Goal: Task Accomplishment & Management: Manage account settings

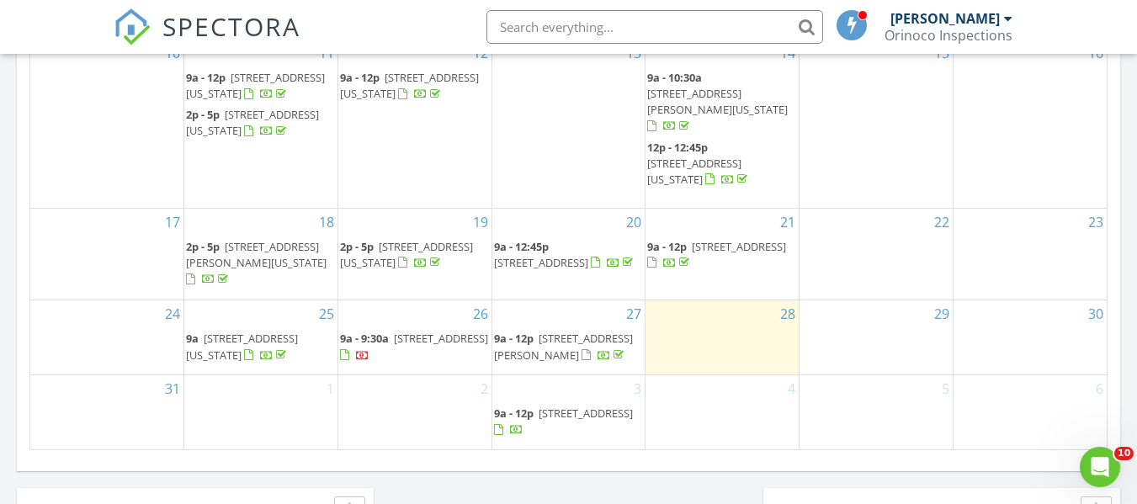
click at [418, 334] on span "19535 Kershaw Ct, Monument 80132" at bounding box center [441, 338] width 94 height 15
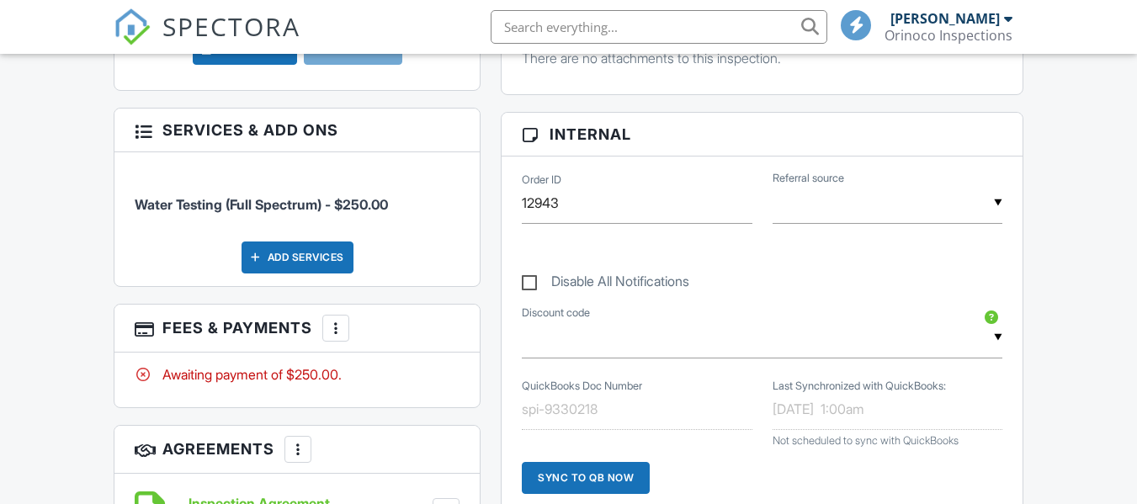
scroll to position [757, 0]
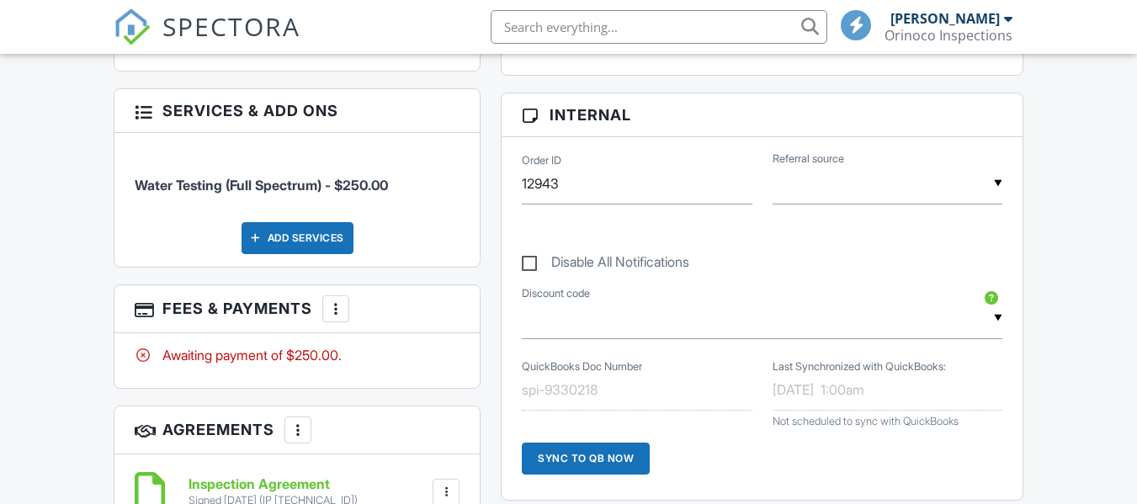
click at [338, 311] on div at bounding box center [335, 308] width 17 height 17
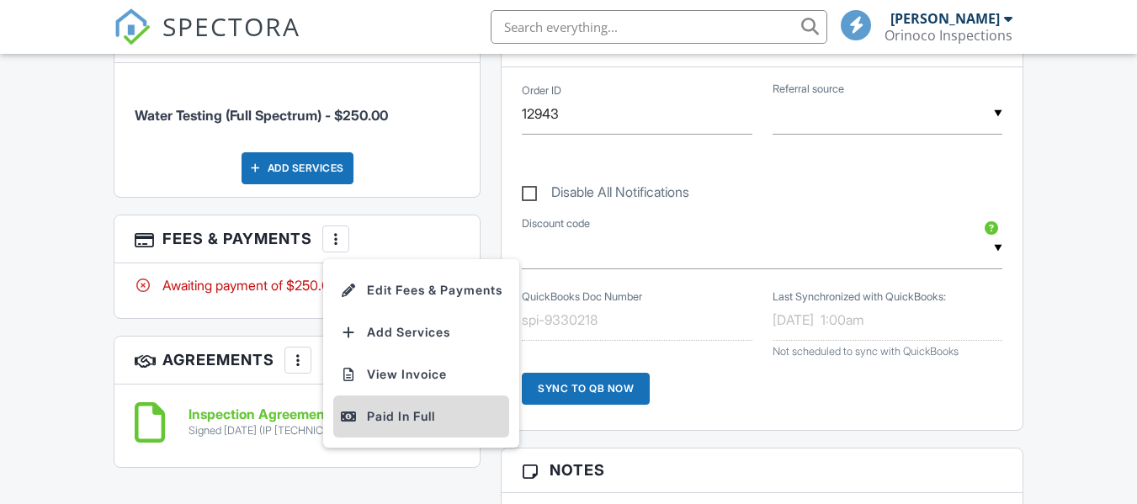
scroll to position [842, 0]
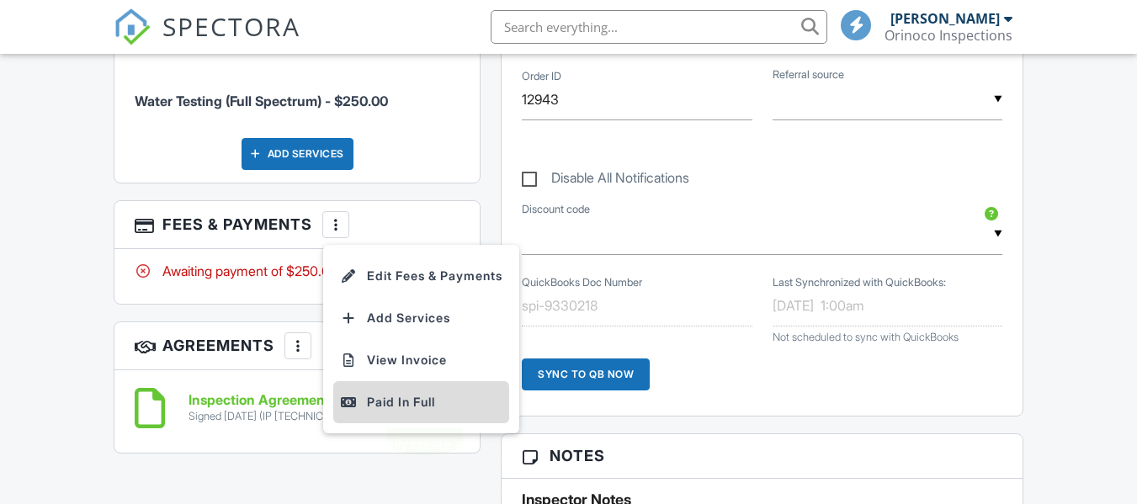
click at [421, 396] on div "Paid In Full" at bounding box center [421, 402] width 162 height 20
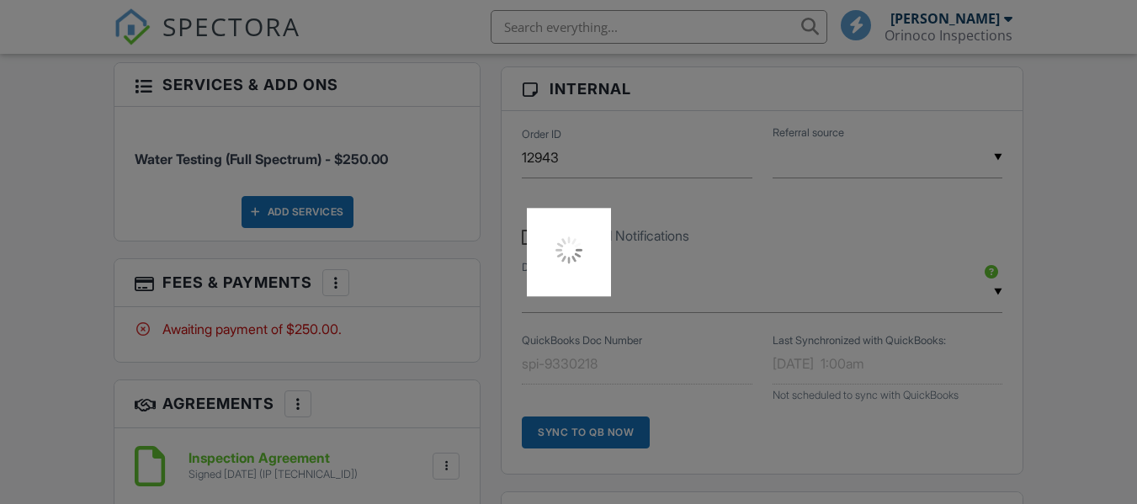
scroll to position [757, 0]
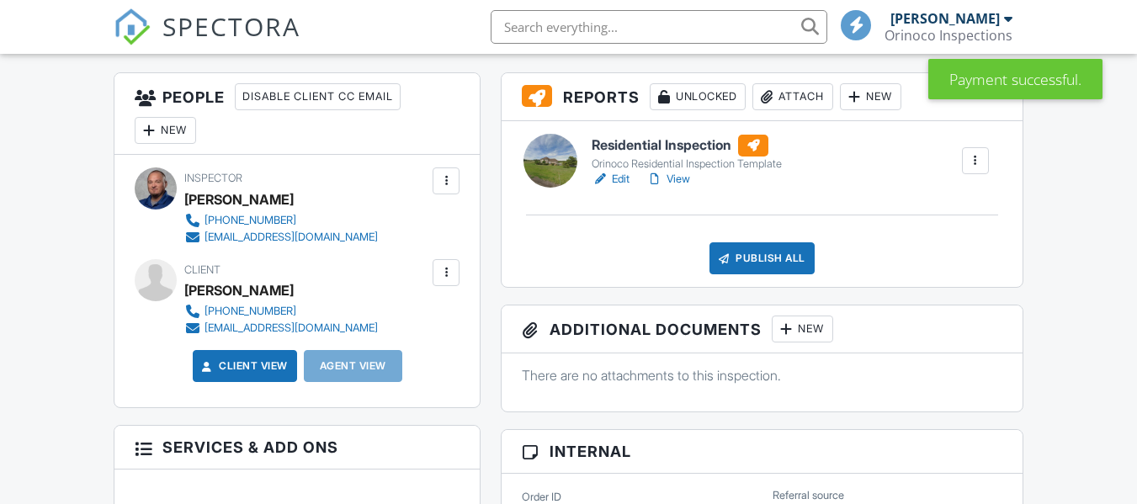
drag, startPoint x: 332, startPoint y: 329, endPoint x: 208, endPoint y: 326, distance: 123.8
click at [210, 327] on div "[PHONE_NUMBER] [EMAIL_ADDRESS][DOMAIN_NAME]" at bounding box center [287, 320] width 207 height 34
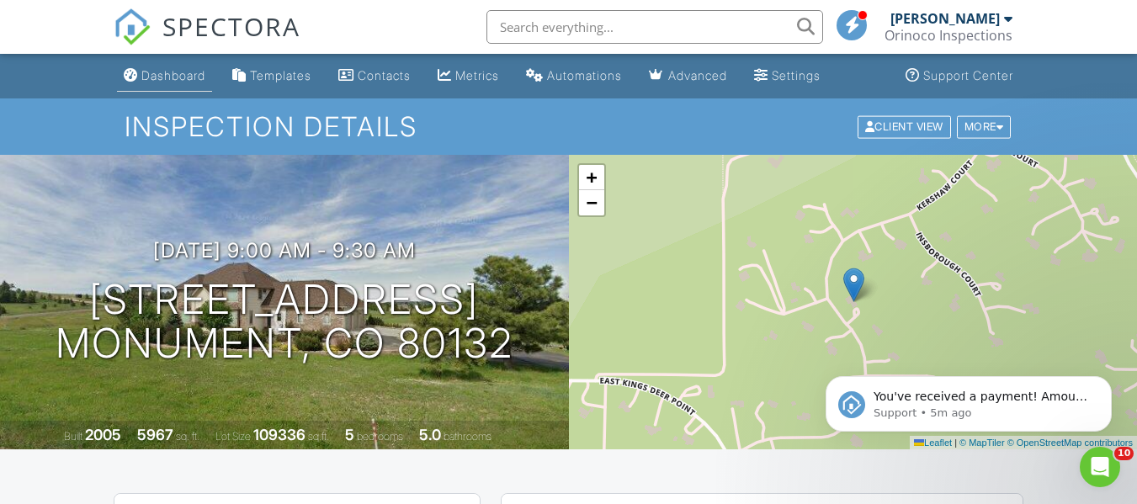
click at [168, 71] on div "Dashboard" at bounding box center [173, 75] width 64 height 14
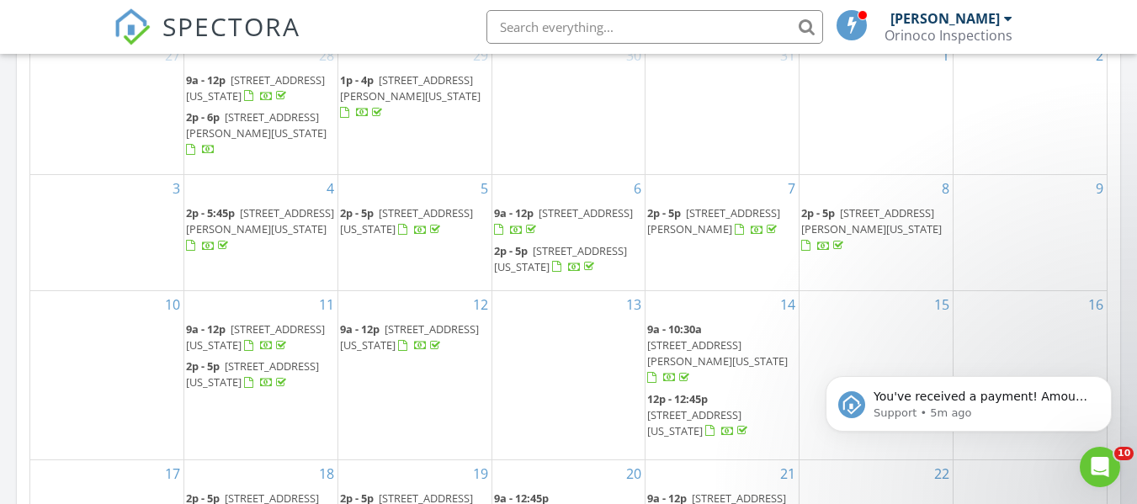
scroll to position [926, 0]
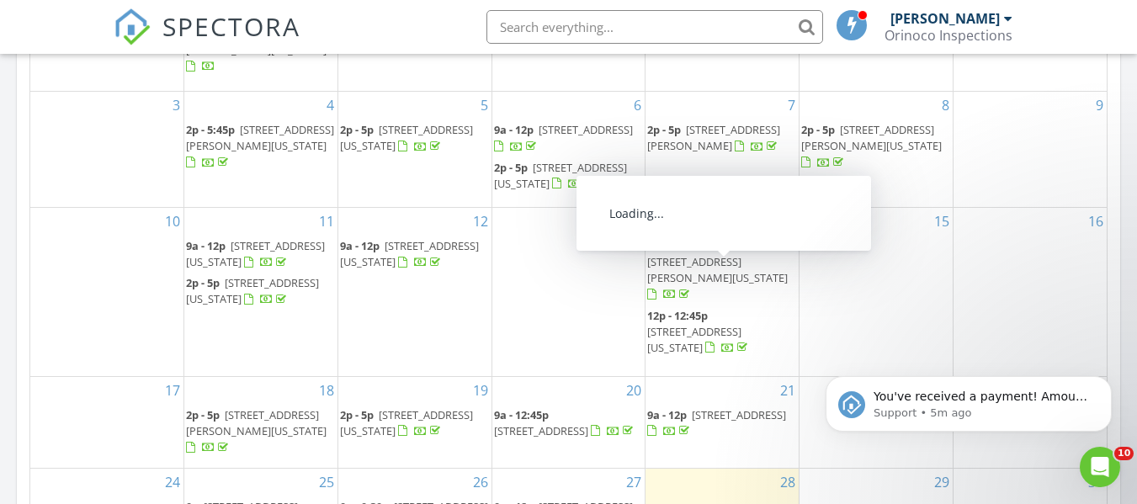
click at [729, 273] on span "19110 Powers Rd, Colorado Springs 80928" at bounding box center [717, 269] width 141 height 31
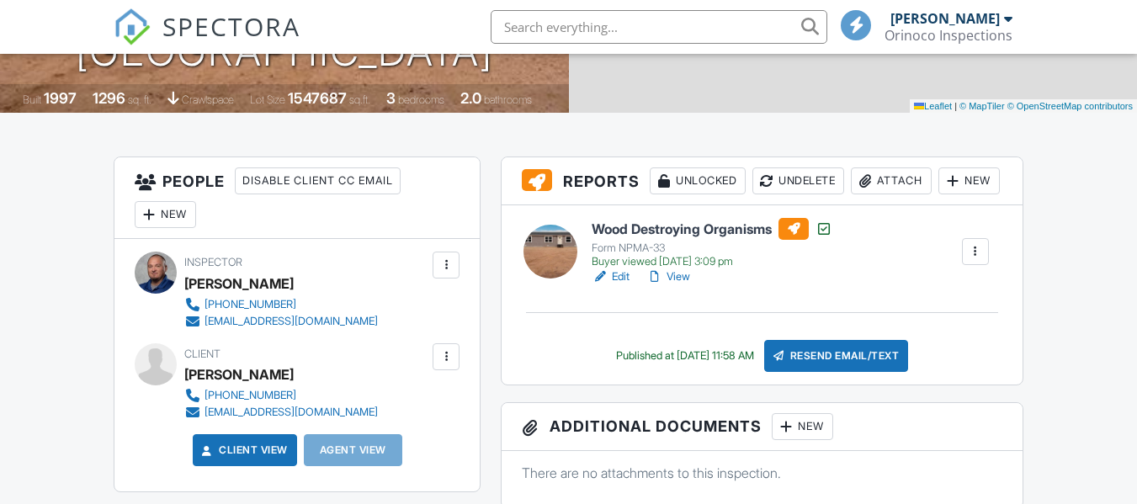
scroll to position [337, 0]
click at [203, 414] on div "[PHONE_NUMBER] [EMAIL_ADDRESS][DOMAIN_NAME]" at bounding box center [287, 404] width 207 height 34
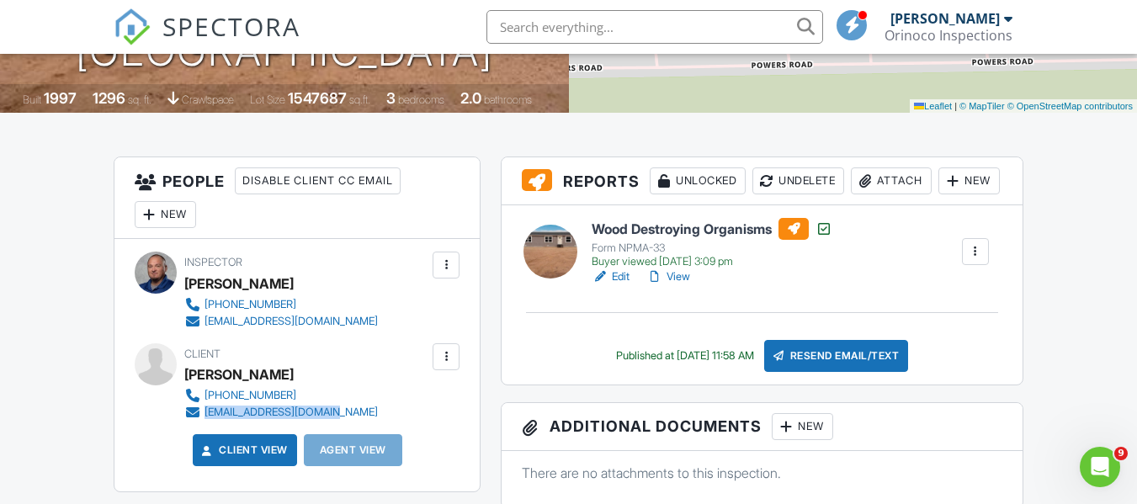
scroll to position [0, 0]
